Goal: Transaction & Acquisition: Purchase product/service

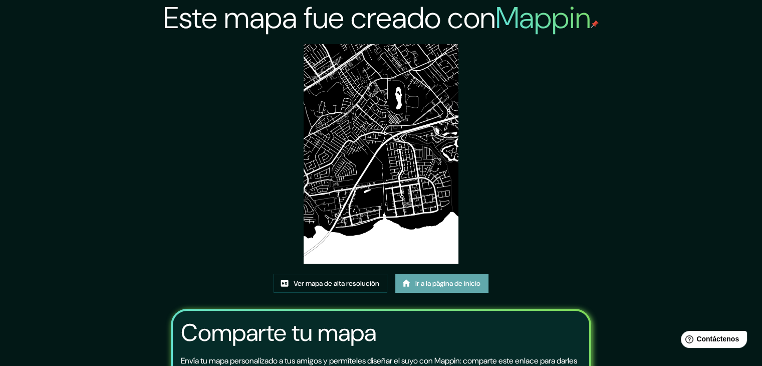
click at [431, 284] on font "Ir a la página de inicio" at bounding box center [447, 282] width 65 height 9
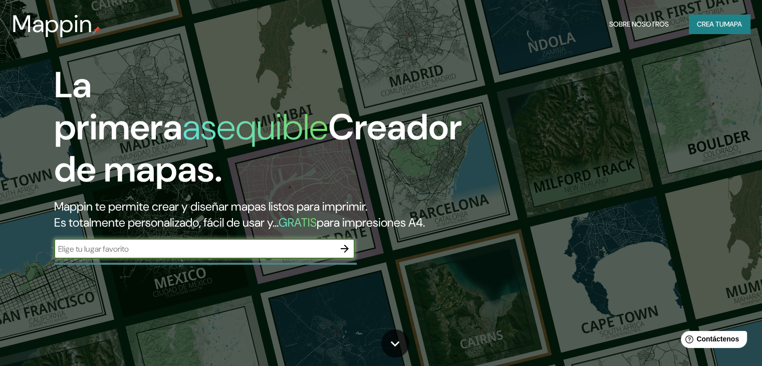
click at [237, 254] on input "text" at bounding box center [194, 249] width 280 height 12
type input "panama"
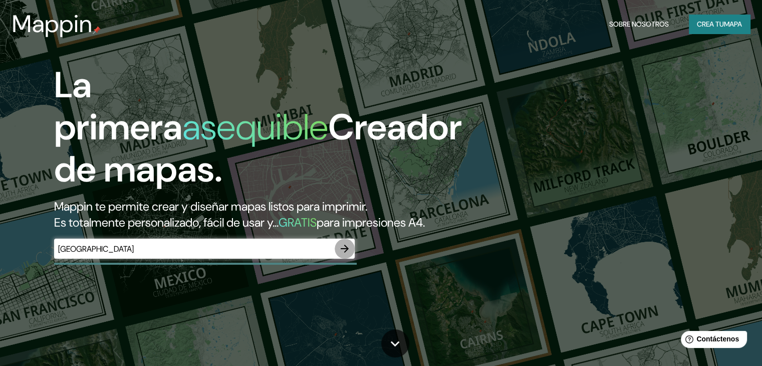
click at [346, 252] on icon "button" at bounding box center [345, 248] width 8 height 8
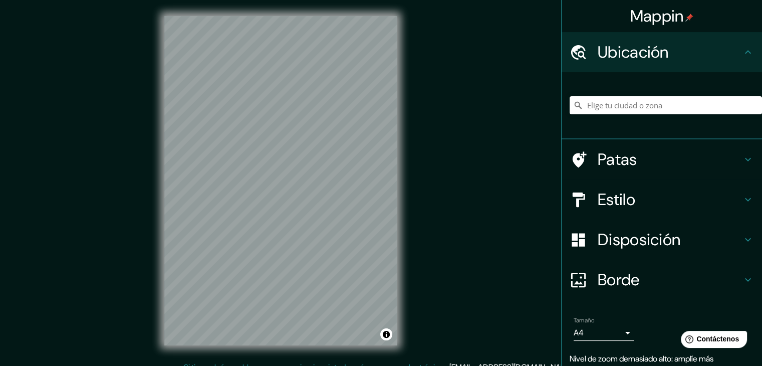
click at [440, 266] on div "Mappin Ubicación Patas Estilo Disposición Borde Elige un borde. Consejo : puede…" at bounding box center [381, 188] width 762 height 377
click at [679, 239] on h4 "Disposición" at bounding box center [670, 239] width 144 height 20
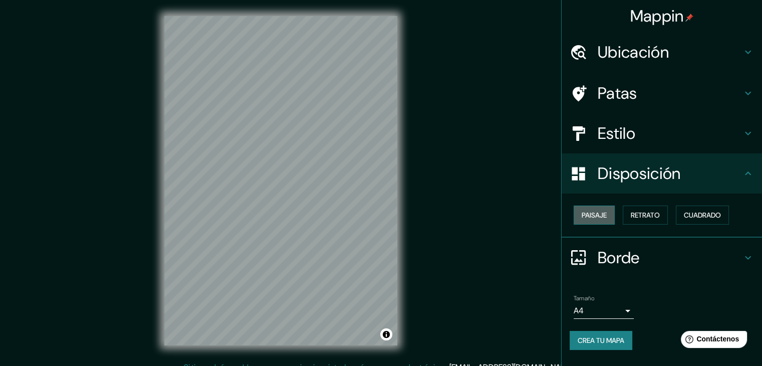
click at [589, 219] on font "Paisaje" at bounding box center [593, 214] width 25 height 13
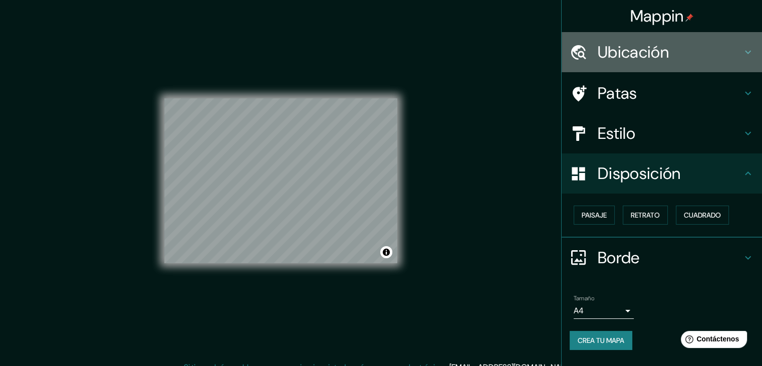
click at [713, 53] on h4 "Ubicación" at bounding box center [670, 52] width 144 height 20
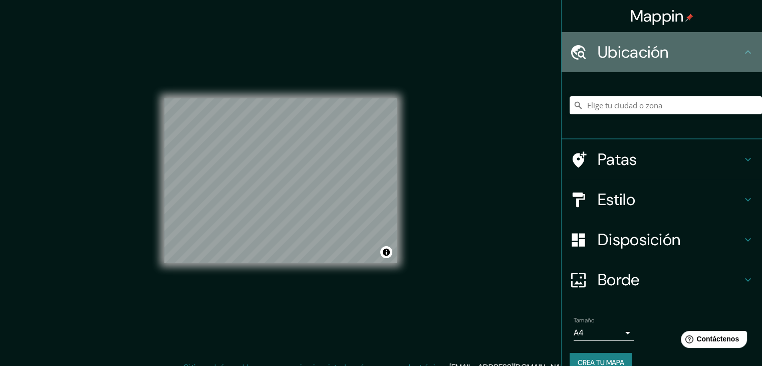
click at [713, 53] on h4 "Ubicación" at bounding box center [670, 52] width 144 height 20
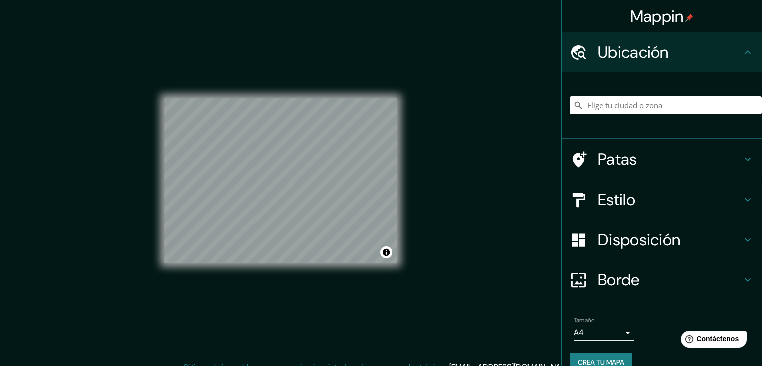
click at [695, 193] on h4 "Estilo" at bounding box center [670, 199] width 144 height 20
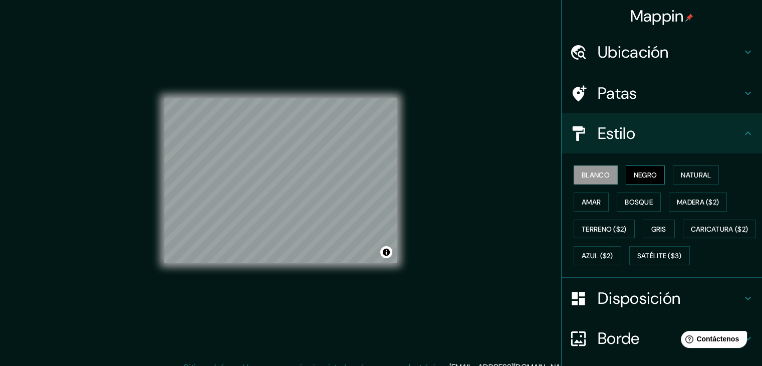
click at [634, 177] on font "Negro" at bounding box center [646, 174] width 24 height 9
click at [681, 171] on font "Natural" at bounding box center [696, 174] width 30 height 9
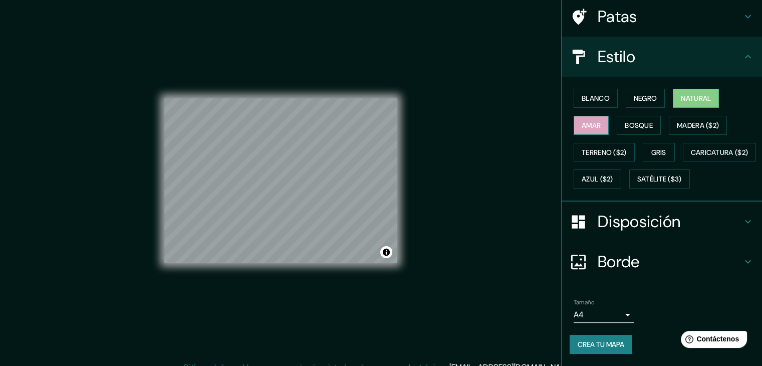
click at [587, 119] on font "Amar" at bounding box center [590, 125] width 19 height 13
click at [625, 121] on font "Bosque" at bounding box center [639, 125] width 28 height 9
click at [595, 116] on button "Amar" at bounding box center [590, 125] width 35 height 19
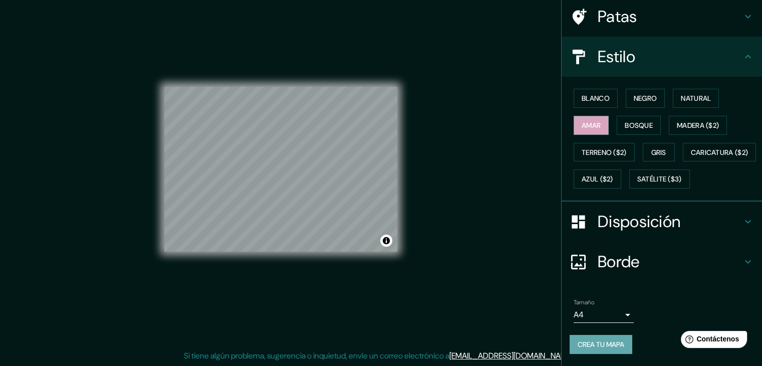
click at [598, 348] on font "Crea tu mapa" at bounding box center [600, 344] width 47 height 9
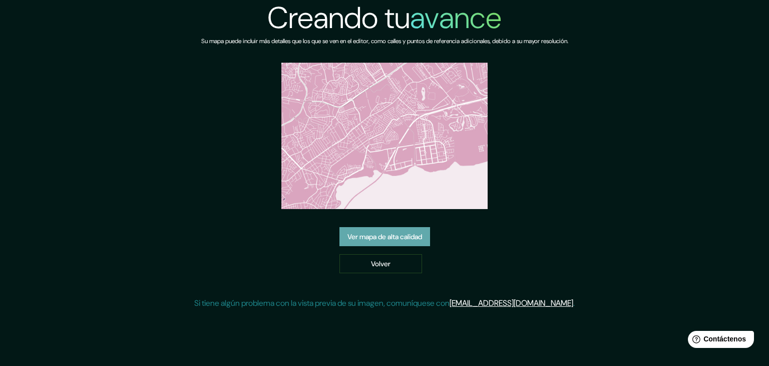
click at [413, 240] on font "Ver mapa de alta calidad" at bounding box center [385, 236] width 75 height 9
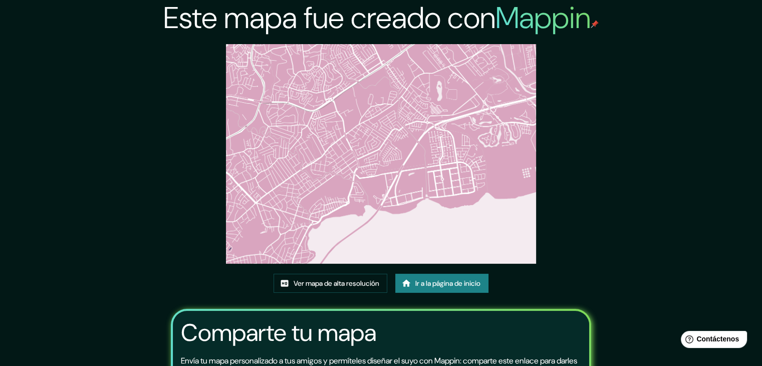
drag, startPoint x: 399, startPoint y: 144, endPoint x: 307, endPoint y: 272, distance: 157.5
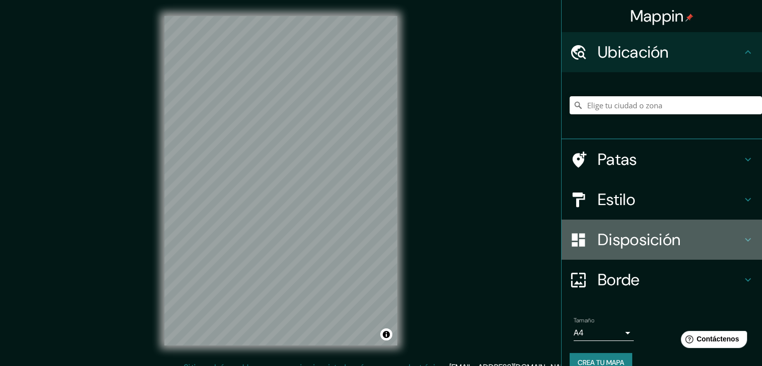
click at [742, 238] on icon at bounding box center [748, 239] width 12 height 12
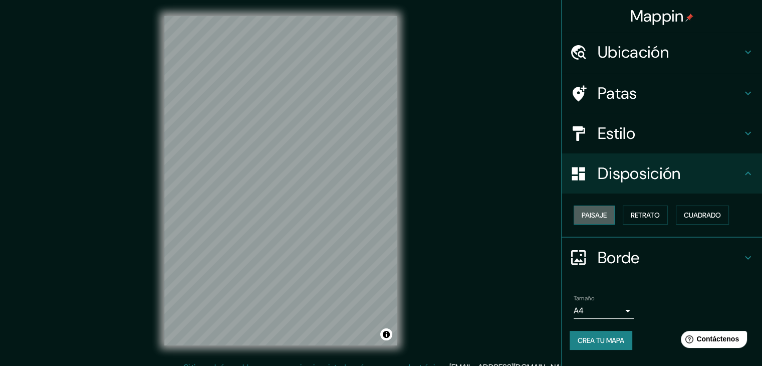
click at [603, 216] on font "Paisaje" at bounding box center [593, 214] width 25 height 9
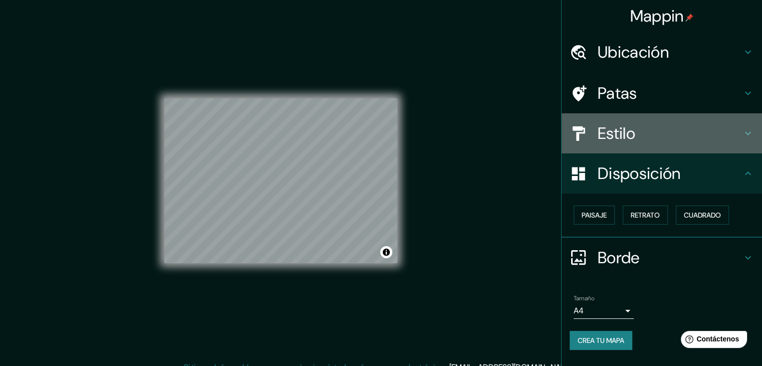
click at [633, 137] on font "Estilo" at bounding box center [617, 133] width 38 height 21
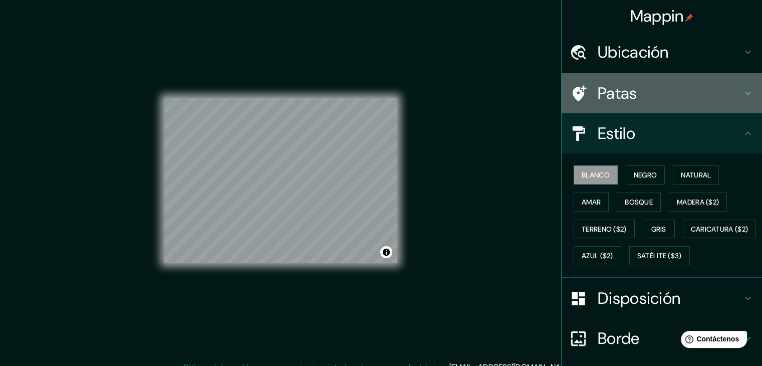
click at [665, 94] on h4 "Patas" at bounding box center [670, 93] width 144 height 20
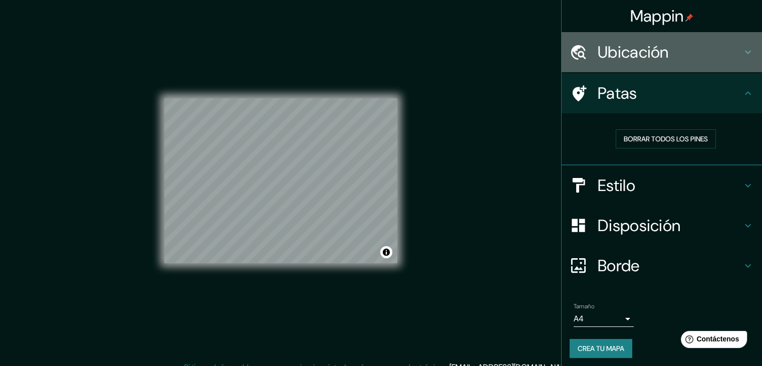
click at [663, 60] on h4 "Ubicación" at bounding box center [670, 52] width 144 height 20
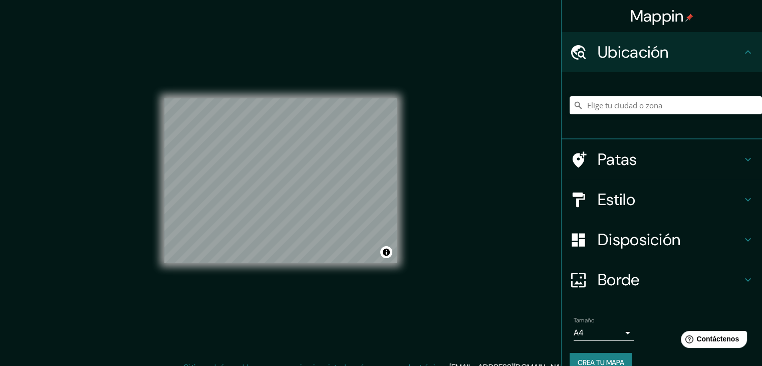
click at [663, 59] on h4 "Ubicación" at bounding box center [670, 52] width 144 height 20
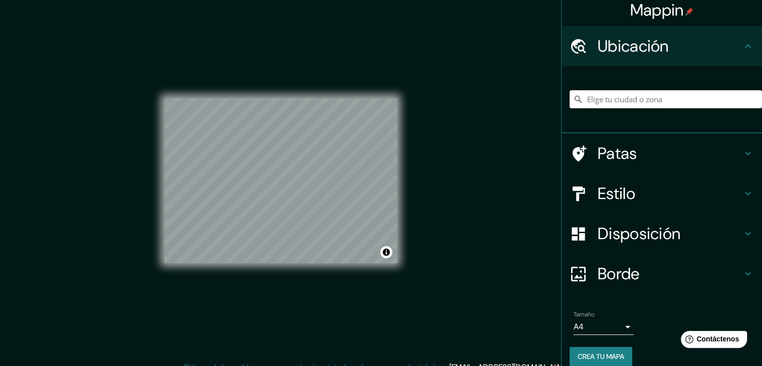
scroll to position [18, 0]
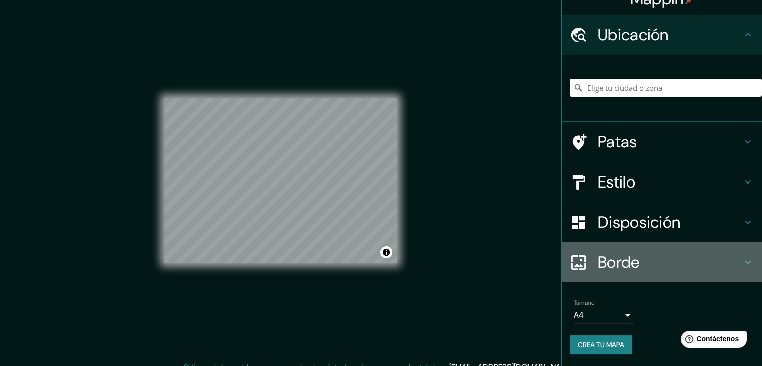
click at [622, 261] on font "Borde" at bounding box center [619, 261] width 42 height 21
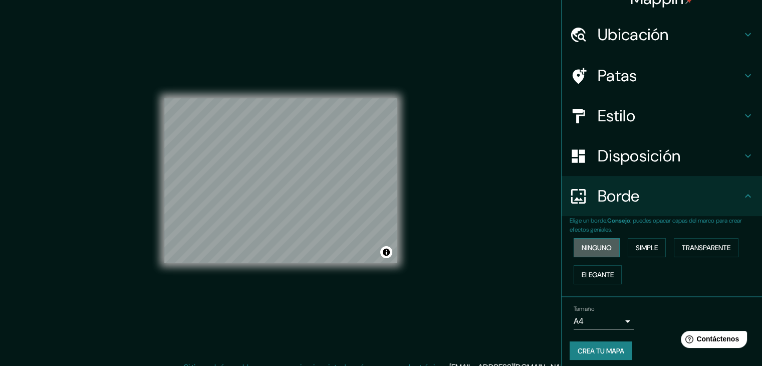
click at [600, 249] on font "Ninguno" at bounding box center [596, 247] width 30 height 9
click at [639, 253] on button "Simple" at bounding box center [647, 247] width 38 height 19
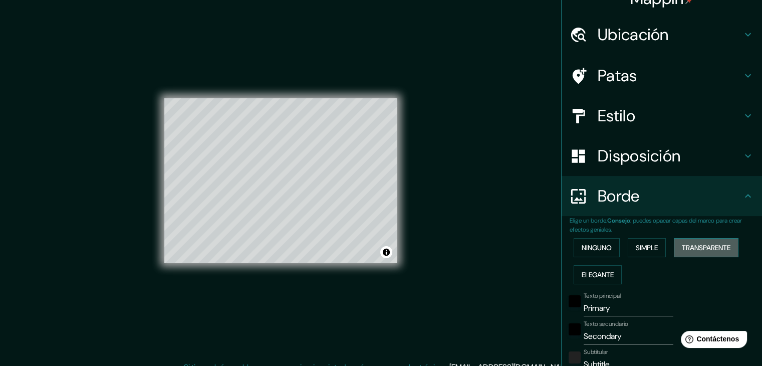
click at [701, 248] on font "Transparente" at bounding box center [706, 247] width 49 height 9
click at [590, 270] on font "Elegante" at bounding box center [597, 274] width 32 height 9
click at [605, 243] on font "Ninguno" at bounding box center [596, 247] width 30 height 9
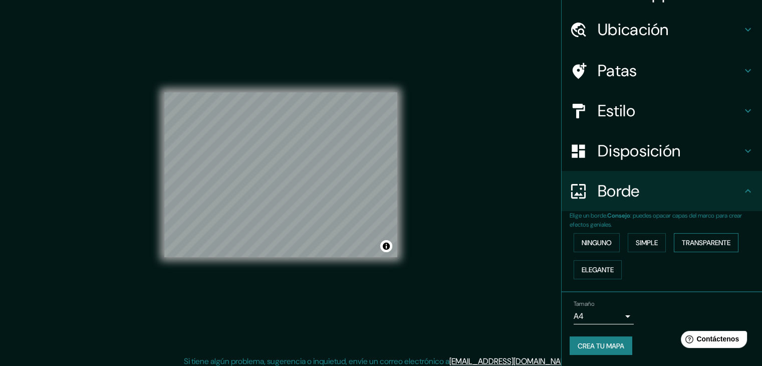
scroll to position [12, 0]
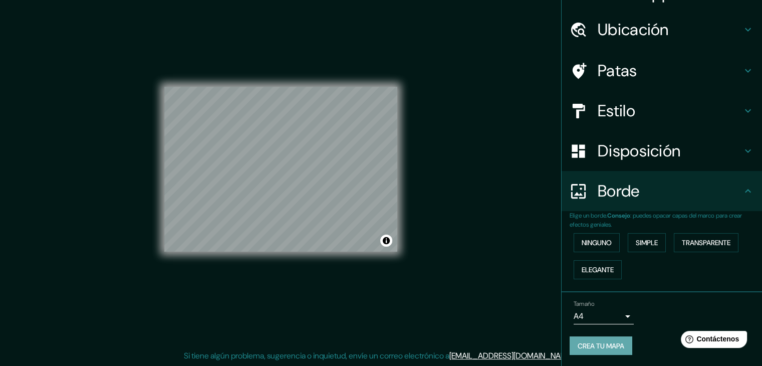
click at [597, 341] on font "Crea tu mapa" at bounding box center [600, 345] width 47 height 9
click at [606, 346] on font "Crea tu mapa" at bounding box center [600, 345] width 47 height 9
click at [590, 347] on font "Crea tu mapa" at bounding box center [600, 345] width 47 height 9
click at [599, 345] on font "Crea tu mapa" at bounding box center [600, 345] width 47 height 9
click at [594, 343] on font "Crea tu mapa" at bounding box center [600, 345] width 47 height 9
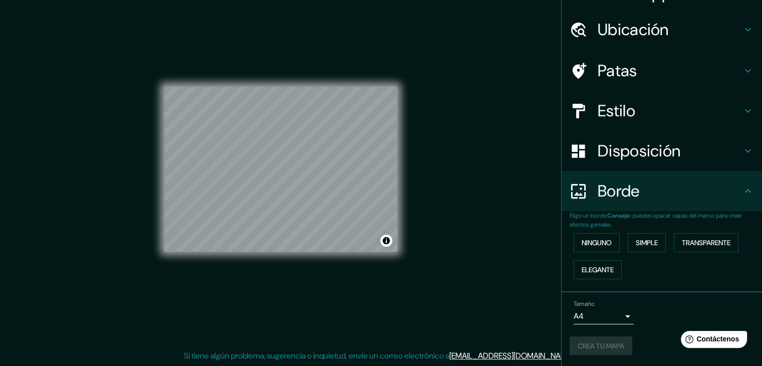
click at [595, 344] on div "Crea tu mapa" at bounding box center [661, 345] width 184 height 19
click at [587, 337] on div "Crea tu mapa" at bounding box center [661, 345] width 184 height 19
drag, startPoint x: 587, startPoint y: 337, endPoint x: 580, endPoint y: 363, distance: 27.0
click at [580, 363] on li "Tamaño A4 single Crea tu mapa" at bounding box center [661, 329] width 200 height 75
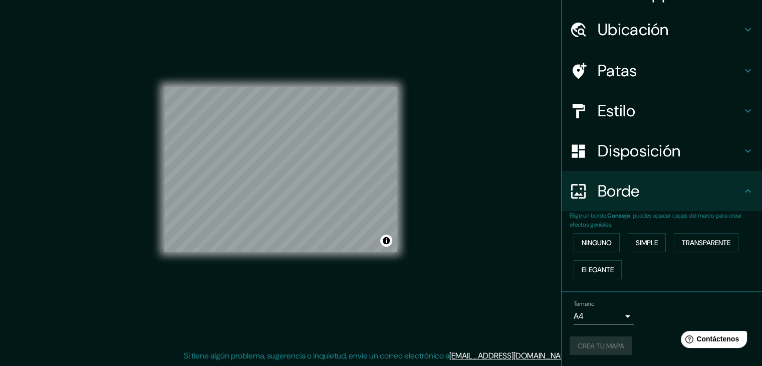
click at [592, 340] on div "Crea tu mapa" at bounding box center [661, 345] width 184 height 19
click at [599, 337] on button "Crea tu mapa" at bounding box center [600, 345] width 63 height 19
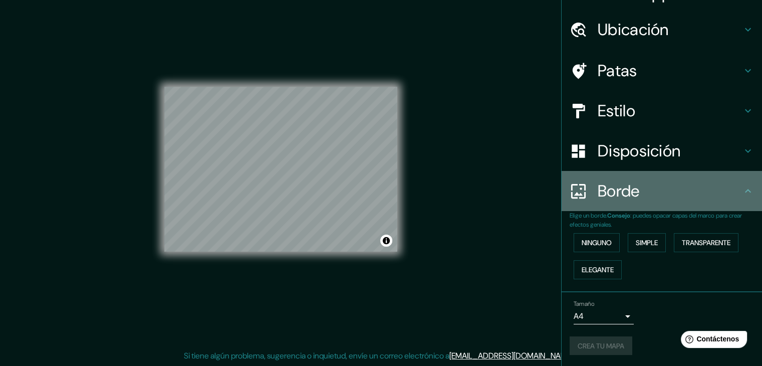
click at [742, 195] on icon at bounding box center [748, 191] width 12 height 12
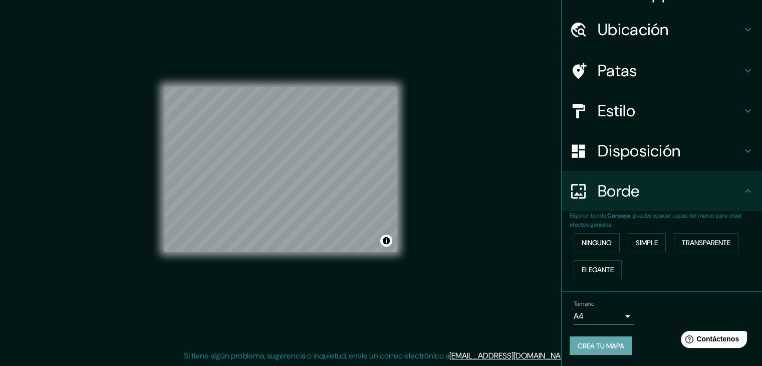
click at [612, 343] on font "Crea tu mapa" at bounding box center [600, 345] width 47 height 9
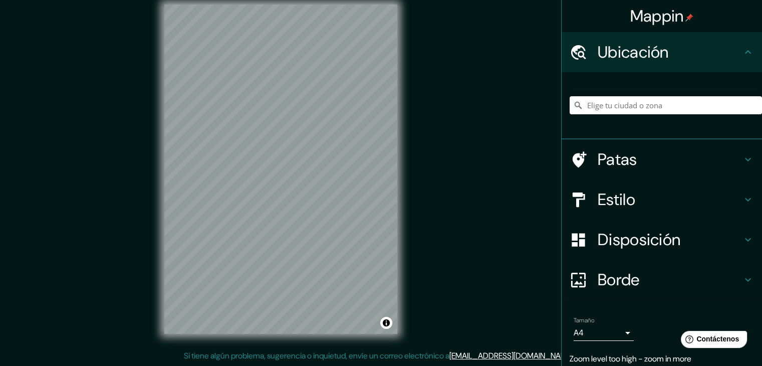
click at [426, 104] on div "Mappin Ubicación Patas Estilo Disposición Borde Elige un borde. Consejo : puede…" at bounding box center [381, 176] width 762 height 377
click at [723, 238] on h4 "Disposición" at bounding box center [670, 239] width 144 height 20
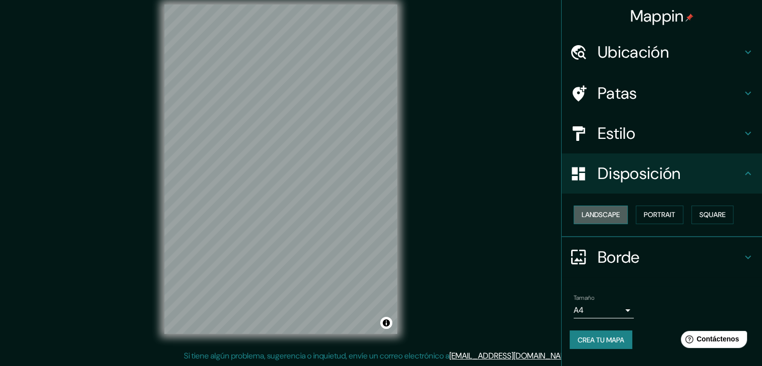
click at [584, 215] on button "Landscape" at bounding box center [600, 214] width 54 height 19
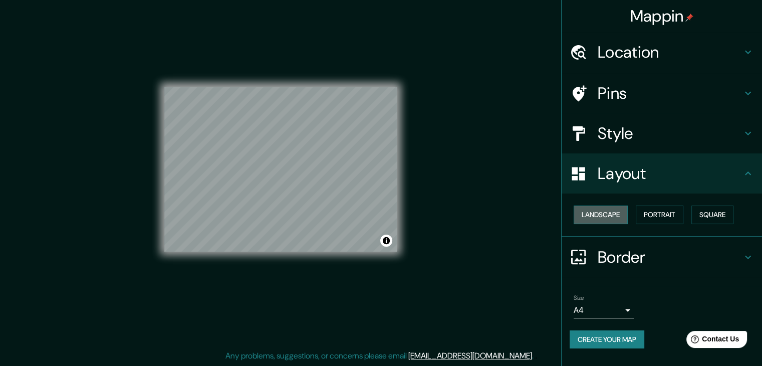
click at [614, 217] on button "Landscape" at bounding box center [600, 214] width 54 height 19
click at [621, 343] on button "Create your map" at bounding box center [606, 339] width 75 height 19
click at [487, 122] on div "Mappin Location Pins Style Layout Landscape Portrait Square Border Choose a bor…" at bounding box center [381, 176] width 762 height 377
click at [619, 338] on button "Create your map" at bounding box center [606, 339] width 75 height 19
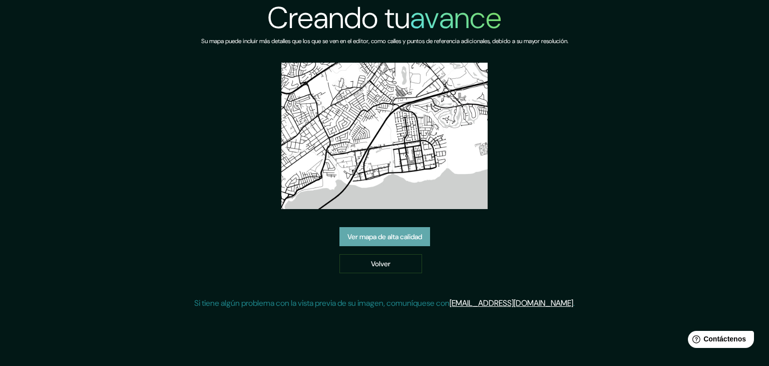
click at [377, 235] on font "Ver mapa de alta calidad" at bounding box center [385, 236] width 75 height 9
